Goal: Transaction & Acquisition: Purchase product/service

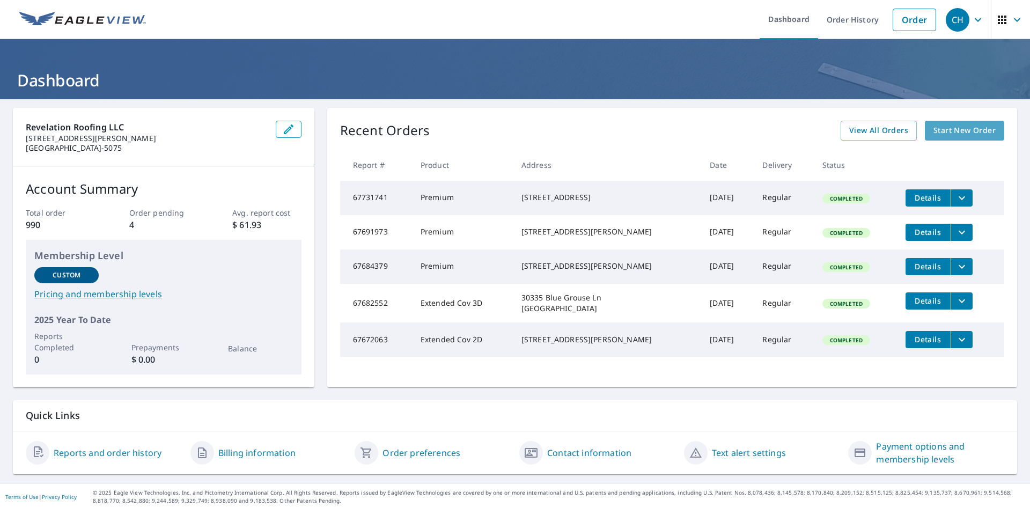
click at [981, 126] on span "Start New Order" at bounding box center [965, 130] width 62 height 13
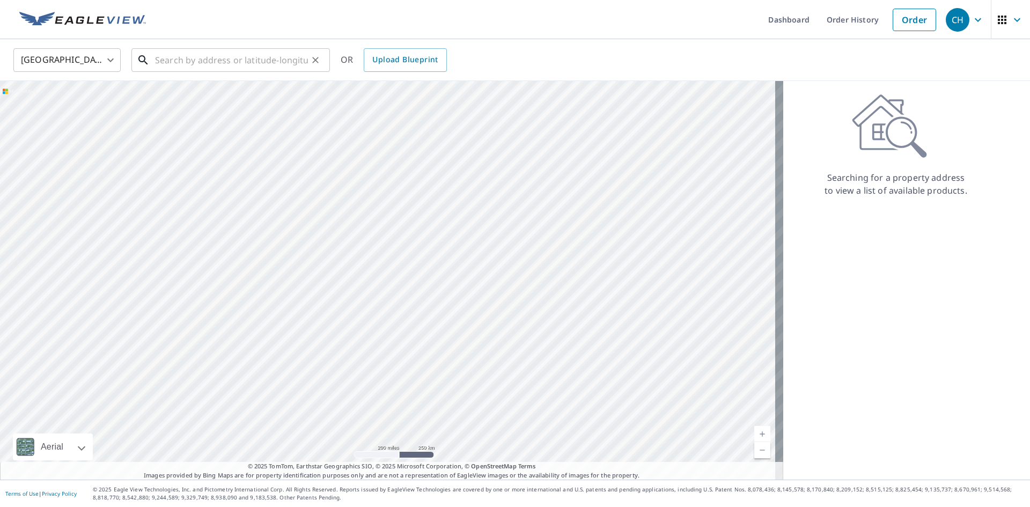
click at [212, 59] on input "text" at bounding box center [231, 60] width 153 height 30
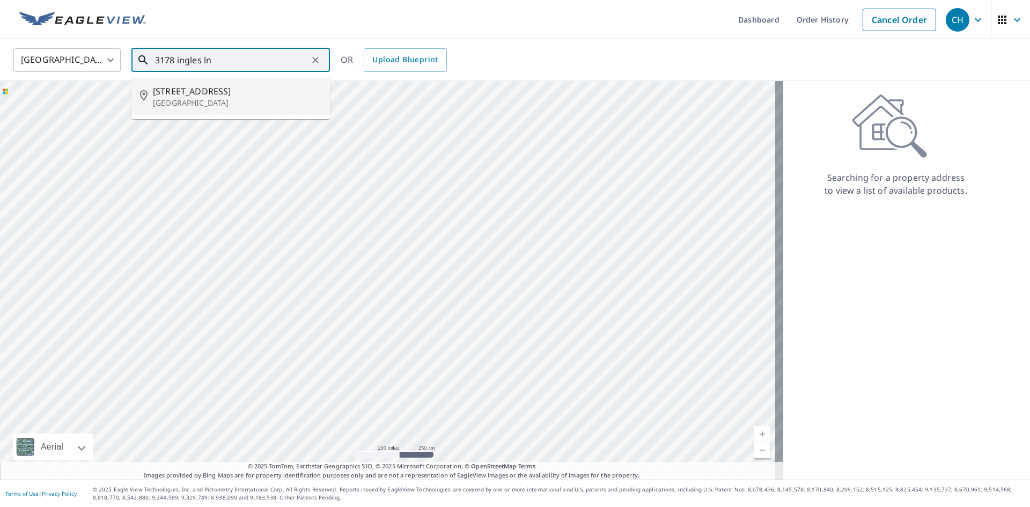
click at [237, 103] on p "[GEOGRAPHIC_DATA]" at bounding box center [237, 103] width 169 height 11
type input "[STREET_ADDRESS]"
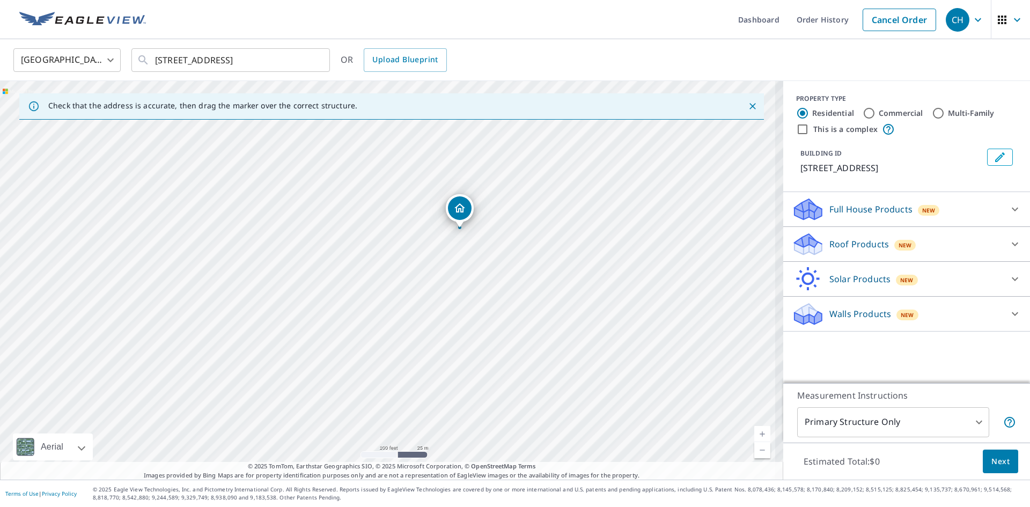
drag, startPoint x: 322, startPoint y: 296, endPoint x: 394, endPoint y: 242, distance: 89.7
click at [394, 243] on div "[STREET_ADDRESS]" at bounding box center [392, 280] width 784 height 399
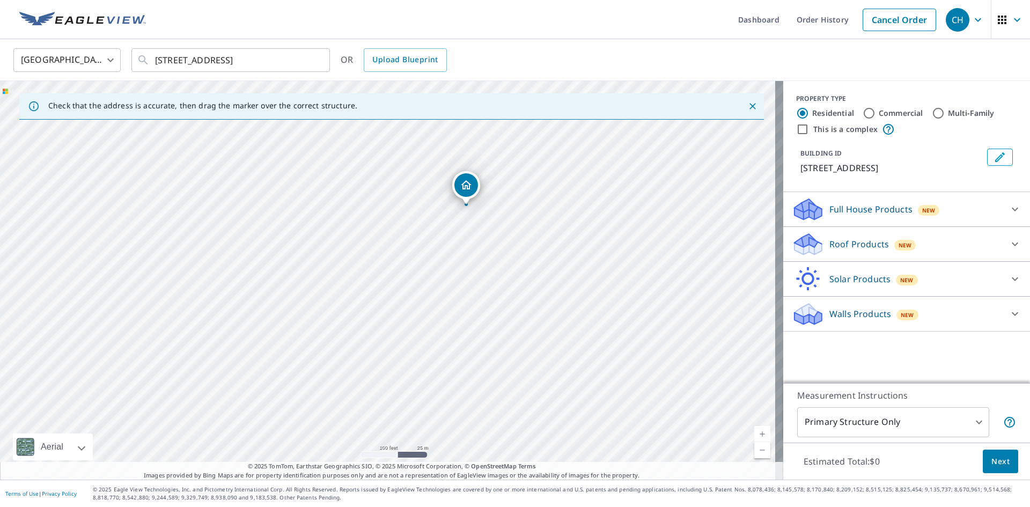
drag, startPoint x: 407, startPoint y: 311, endPoint x: 414, endPoint y: 290, distance: 21.9
click at [414, 290] on div "[STREET_ADDRESS]" at bounding box center [392, 280] width 784 height 399
click at [796, 133] on input "This is a complex" at bounding box center [802, 129] width 13 height 13
checkbox input "true"
radio input "false"
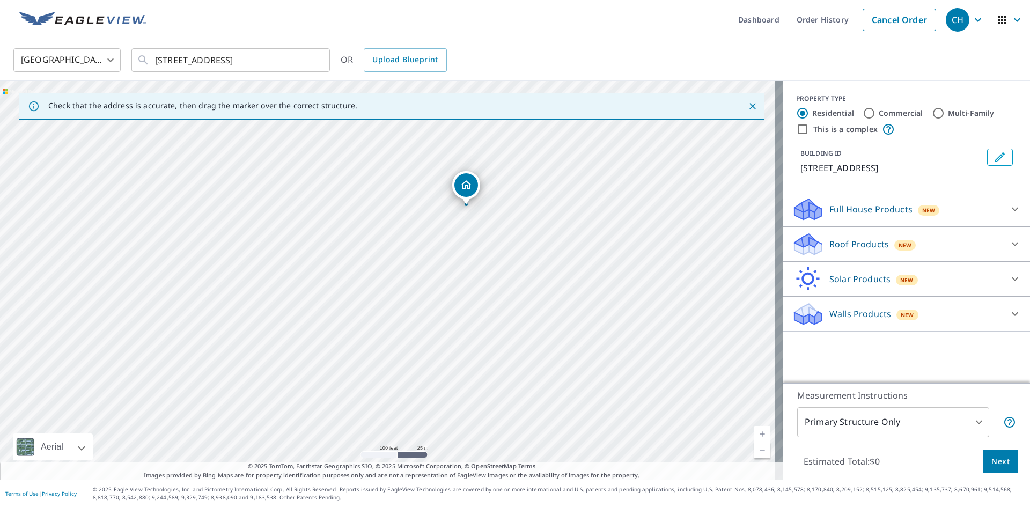
radio input "true"
type input "4"
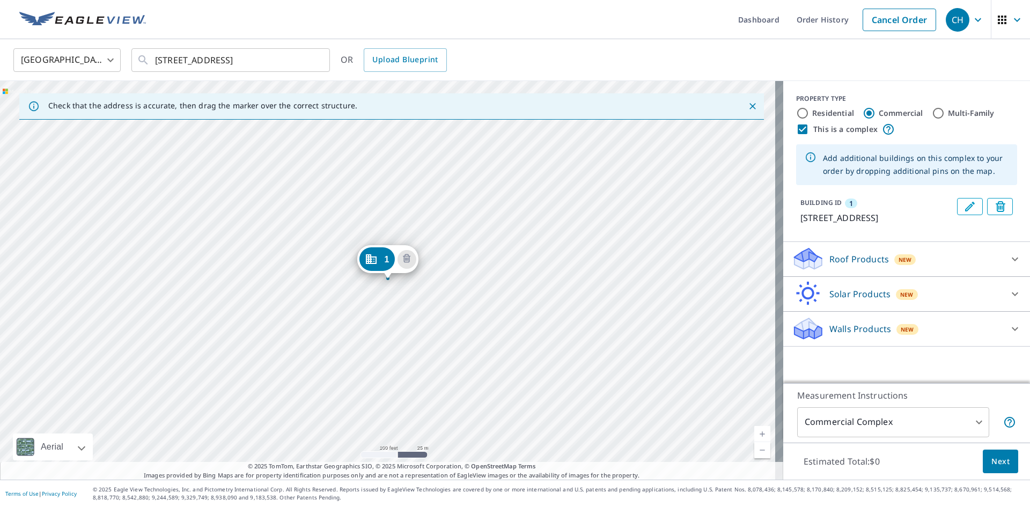
click at [321, 258] on div "1 [STREET_ADDRESS]" at bounding box center [392, 280] width 784 height 399
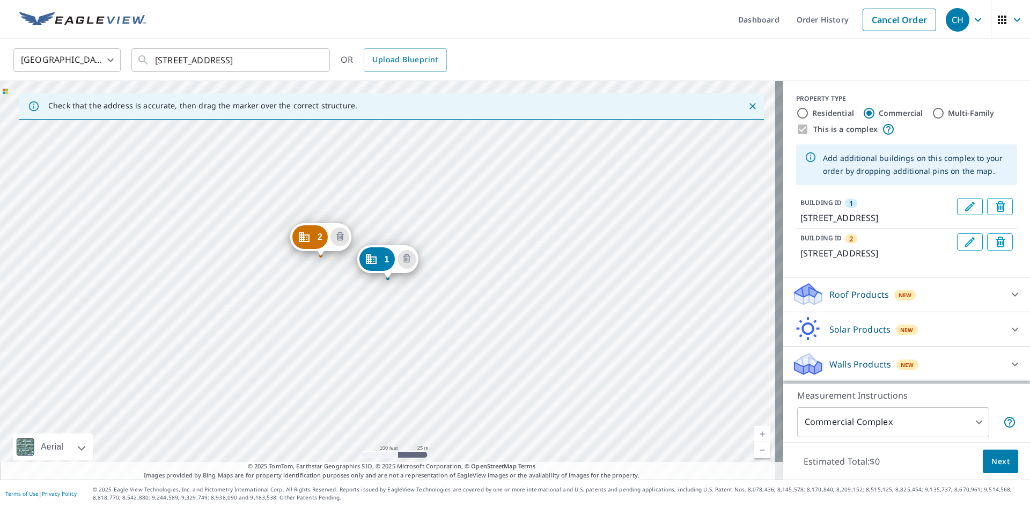
click at [341, 296] on div "2 [STREET_ADDRESS] 1 [STREET_ADDRESS]" at bounding box center [392, 280] width 784 height 399
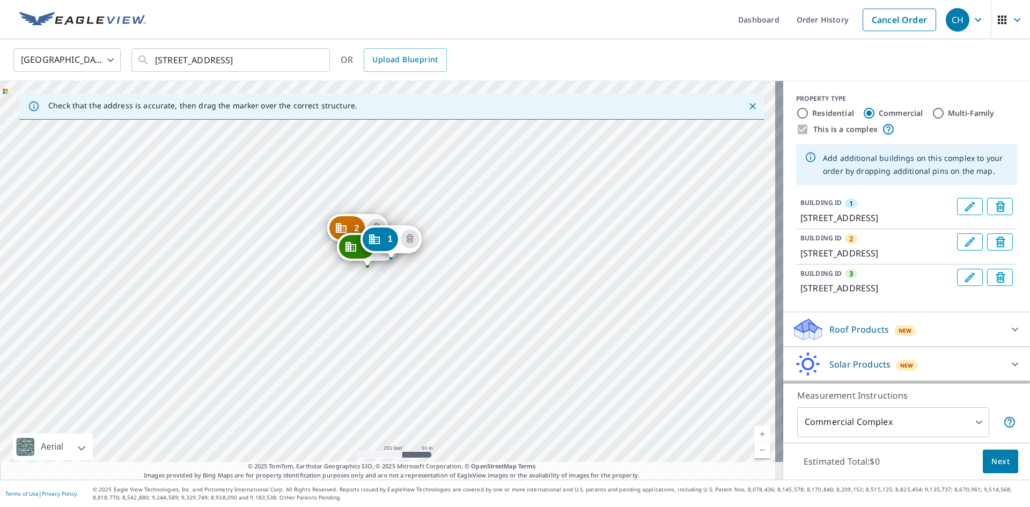
drag, startPoint x: 389, startPoint y: 377, endPoint x: 390, endPoint y: 326, distance: 51.0
click at [390, 326] on div "2 [STREET_ADDRESS] 3 [STREET_ADDRESS] 1 [STREET_ADDRESS]" at bounding box center [392, 280] width 784 height 399
click at [312, 395] on div "2 [STREET_ADDRESS] 3 [STREET_ADDRESS] 1 [STREET_ADDRESS]" at bounding box center [392, 280] width 784 height 399
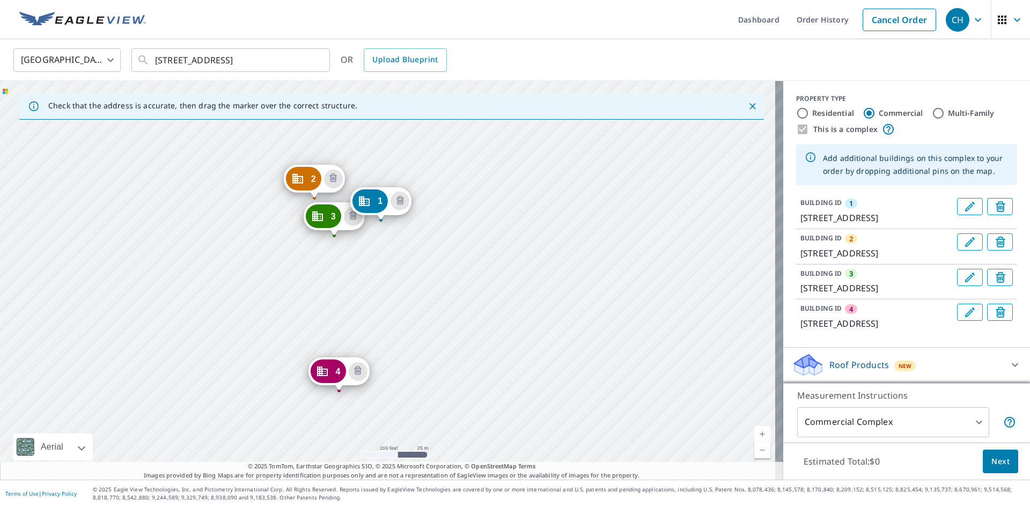
drag, startPoint x: 317, startPoint y: 331, endPoint x: 324, endPoint y: 311, distance: 20.9
click at [324, 311] on div "2 [STREET_ADDRESS] 3 [STREET_ADDRESS] 4 [STREET_ADDRESS] 1 [STREET_ADDRESS]" at bounding box center [392, 280] width 784 height 399
drag, startPoint x: 303, startPoint y: 428, endPoint x: 308, endPoint y: 399, distance: 29.3
click at [303, 425] on div "2 [STREET_ADDRESS] 3 [STREET_ADDRESS] 4 [STREET_ADDRESS] 1 [STREET_ADDRESS]" at bounding box center [392, 280] width 784 height 399
click at [298, 428] on div "2 [STREET_ADDRESS] 3 [STREET_ADDRESS] 4 [STREET_ADDRESS] 1 [STREET_ADDRESS]" at bounding box center [392, 280] width 784 height 399
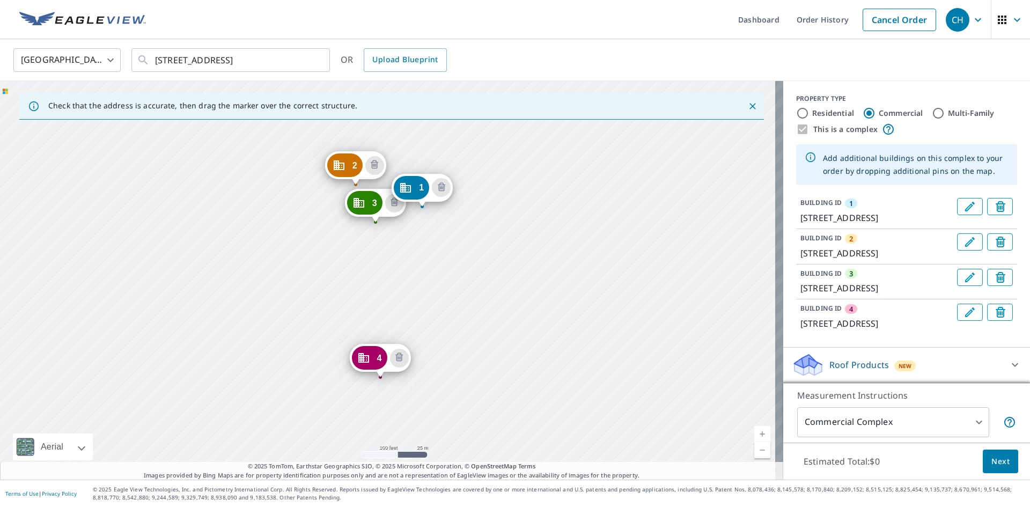
click at [305, 382] on div "2 [STREET_ADDRESS] 3 [STREET_ADDRESS] 4 [STREET_ADDRESS] 1 [STREET_ADDRESS]" at bounding box center [392, 280] width 784 height 399
click at [344, 419] on div "2 [STREET_ADDRESS] 3 [STREET_ADDRESS] 4 [STREET_ADDRESS] 1 [STREET_ADDRESS]" at bounding box center [392, 280] width 784 height 399
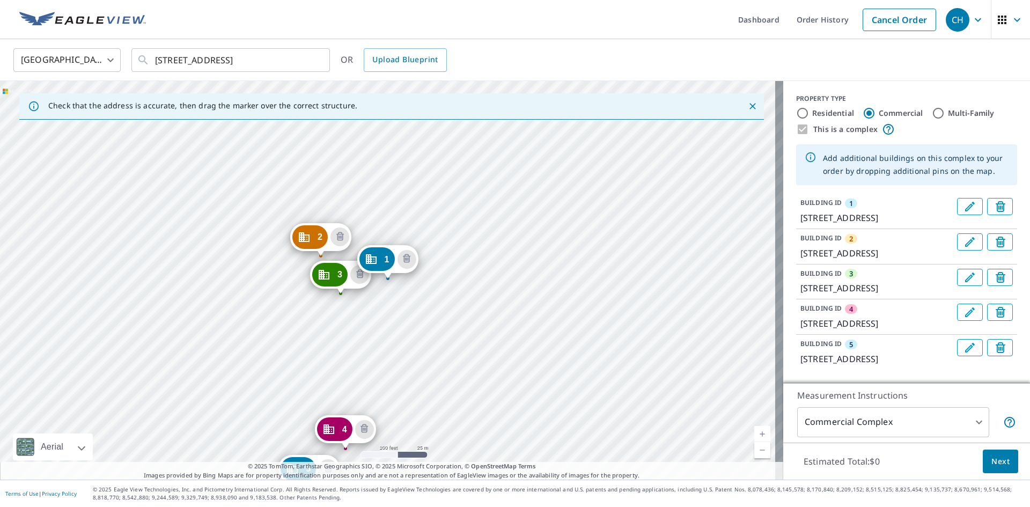
click at [309, 416] on div "2 [STREET_ADDRESS] 3 [STREET_ADDRESS] 4 [STREET_ADDRESS] 5 [STREET_ADDRESS] 1 […" at bounding box center [392, 280] width 784 height 399
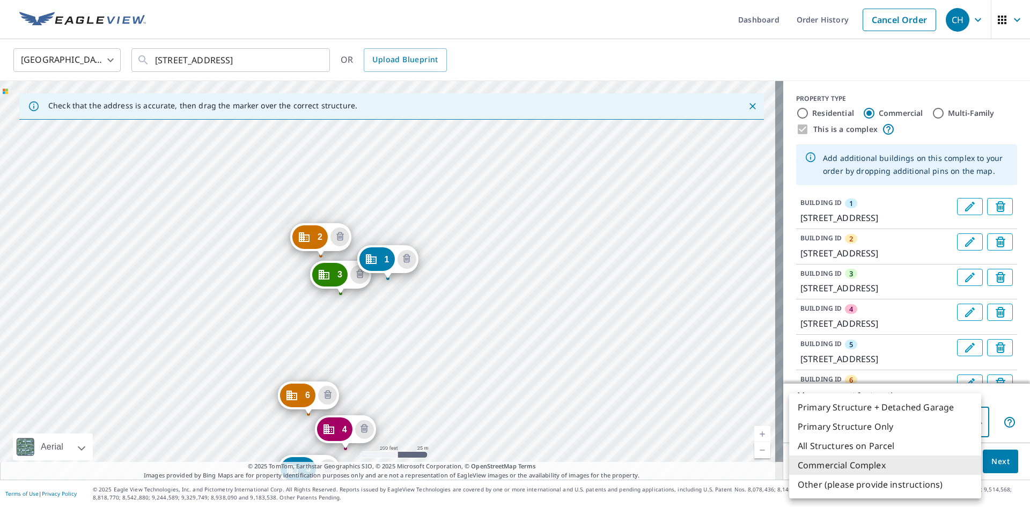
click at [937, 418] on body "CH CH Dashboard Order History Cancel Order CH [GEOGRAPHIC_DATA] [GEOGRAPHIC_DAT…" at bounding box center [515, 253] width 1030 height 507
click at [1004, 465] on div at bounding box center [515, 253] width 1030 height 507
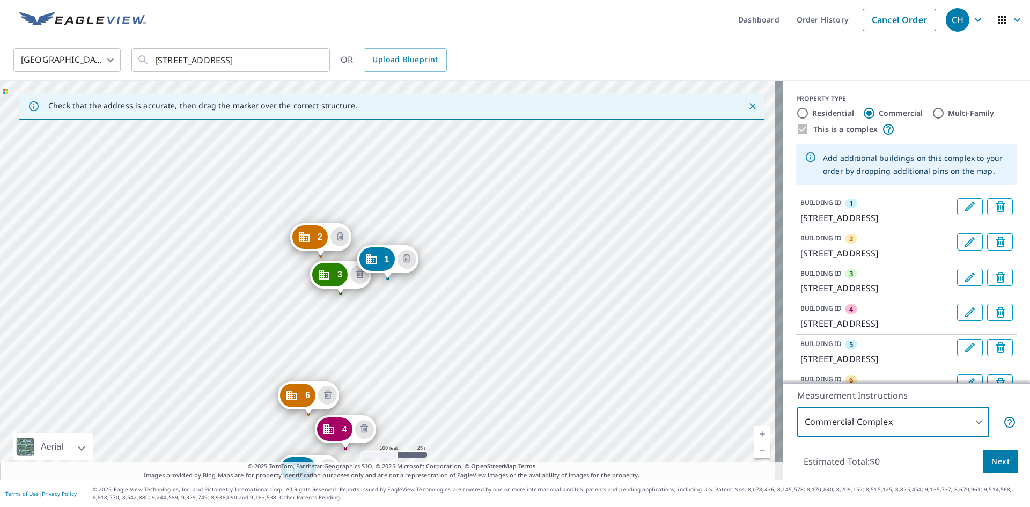
click at [1004, 465] on button "Next" at bounding box center [1000, 462] width 35 height 24
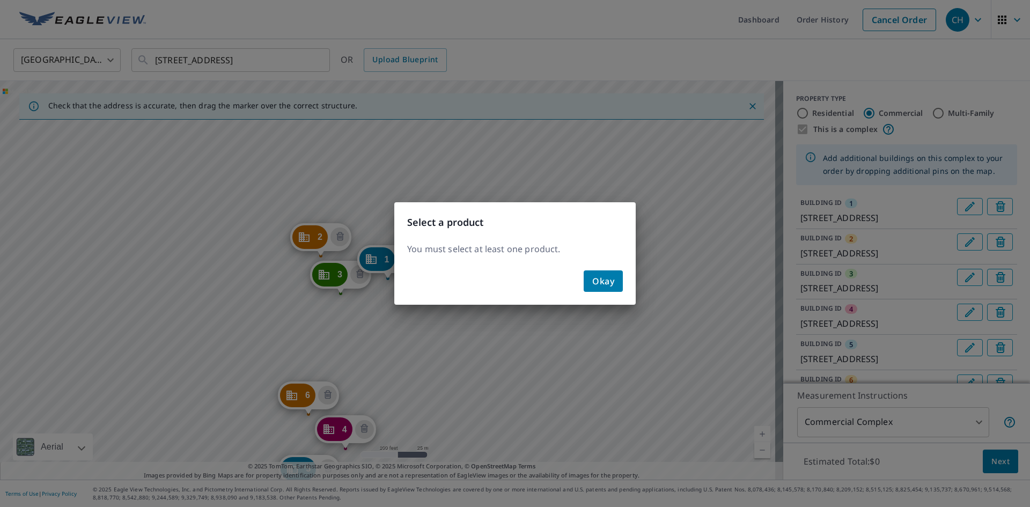
click at [627, 293] on div "Okay" at bounding box center [515, 285] width 242 height 39
click at [603, 280] on span "Okay" at bounding box center [604, 281] width 22 height 15
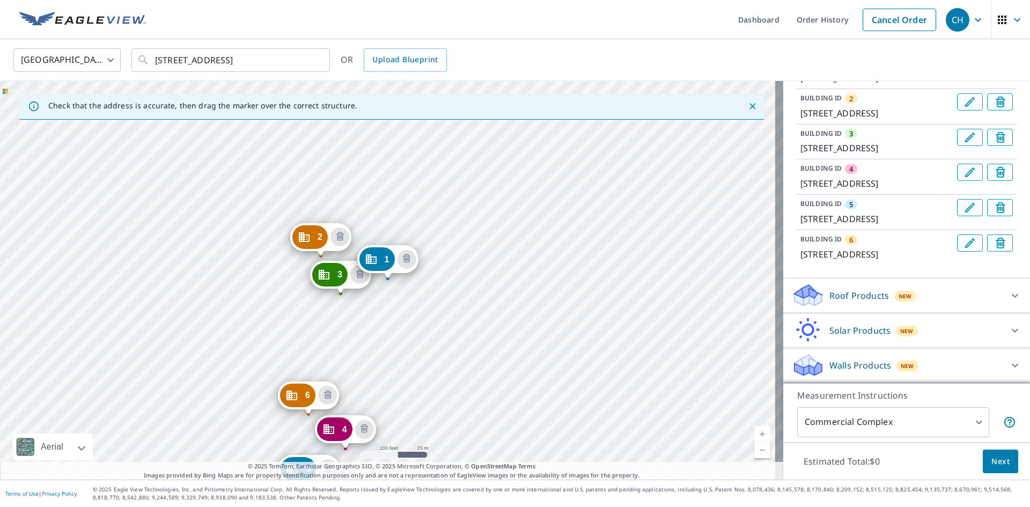
click at [867, 304] on div "Roof Products New" at bounding box center [897, 295] width 210 height 25
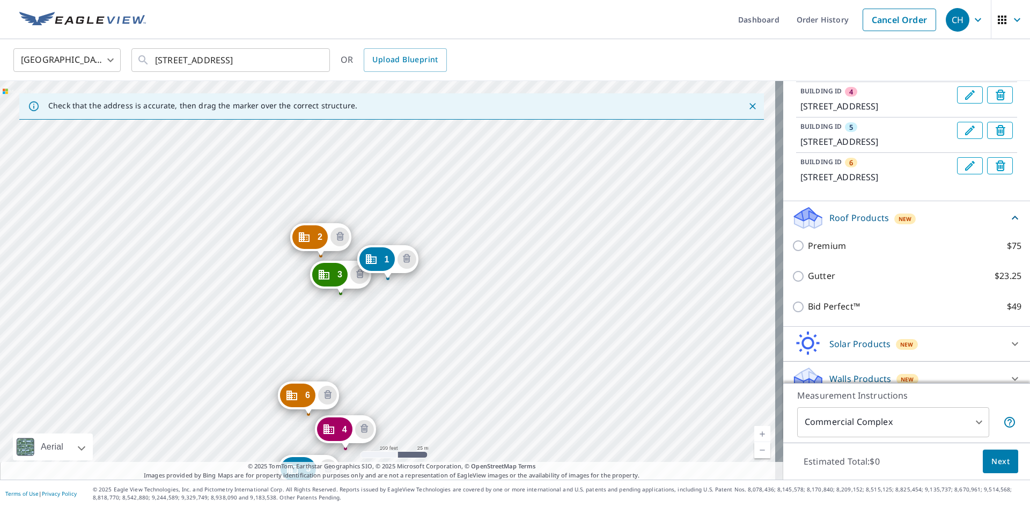
scroll to position [217, 0]
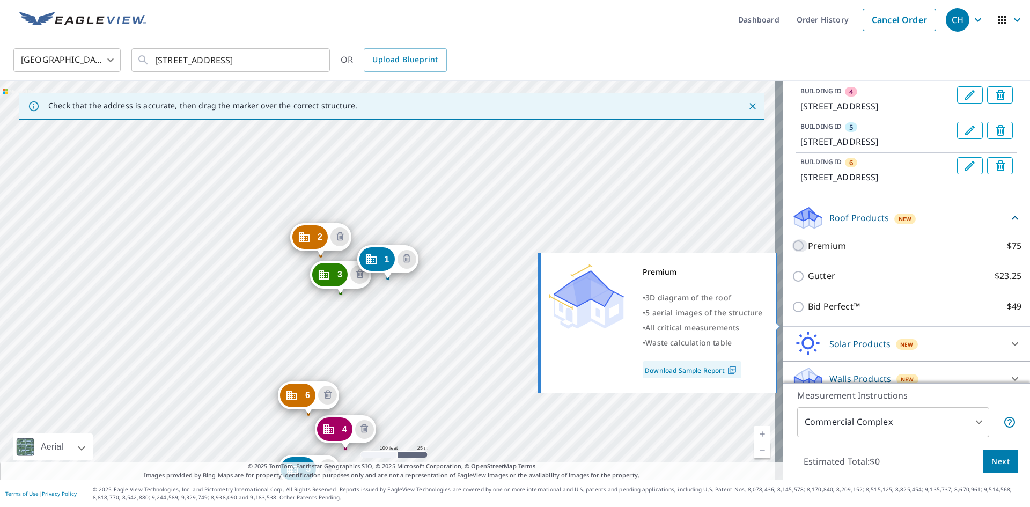
click at [792, 252] on input "Premium $75" at bounding box center [800, 245] width 16 height 13
checkbox input "true"
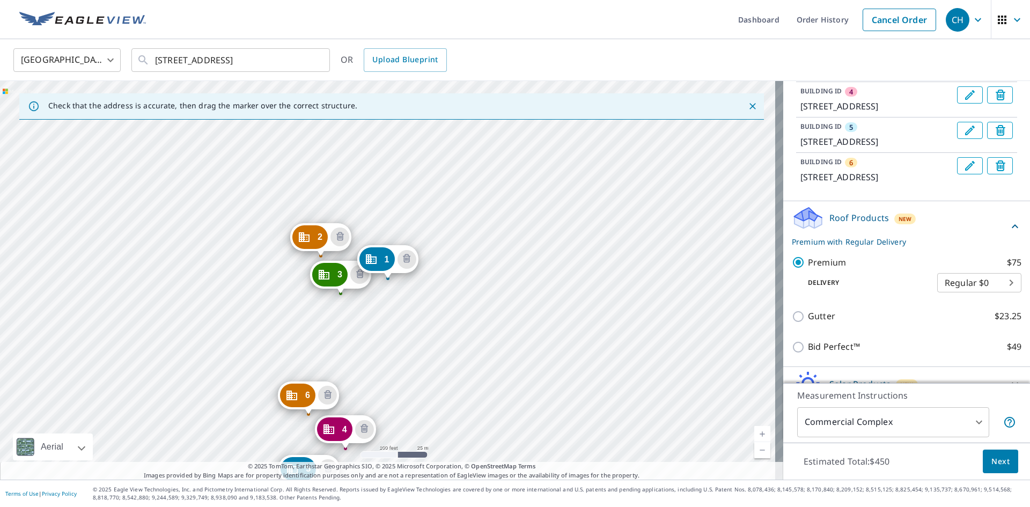
click at [992, 460] on span "Next" at bounding box center [1001, 461] width 18 height 13
